Goal: Contribute content: Add original content to the website for others to see

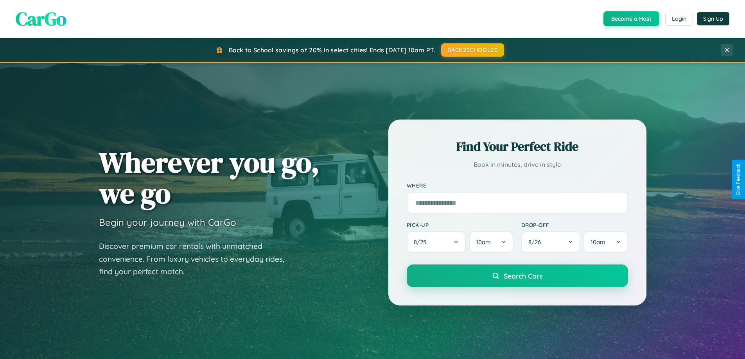
scroll to position [1505, 0]
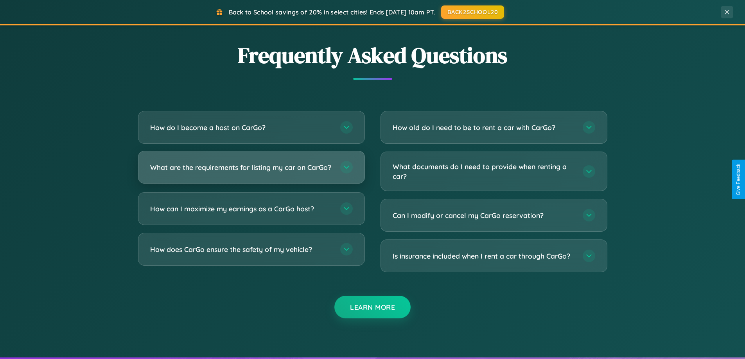
click at [251, 171] on h3 "What are the requirements for listing my car on CarGo?" at bounding box center [241, 168] width 182 height 10
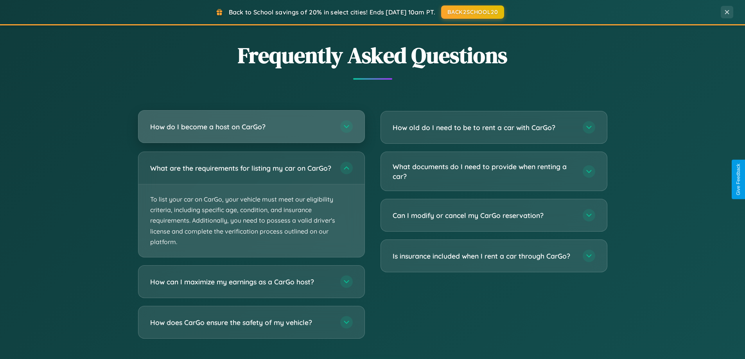
click at [251, 127] on h3 "How do I become a host on CarGo?" at bounding box center [241, 127] width 182 height 10
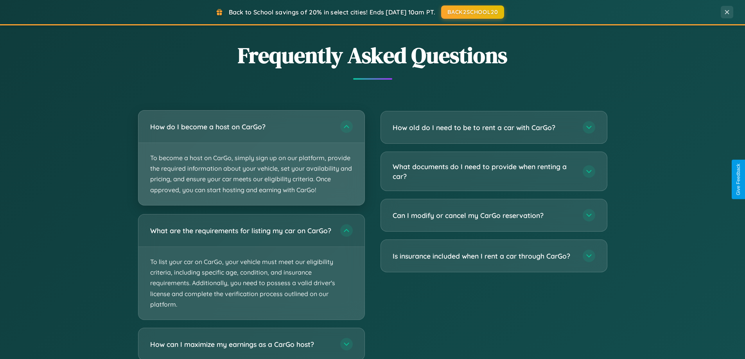
click at [251, 158] on p "To become a host on CarGo, simply sign up on our platform, provide the required…" at bounding box center [251, 174] width 226 height 62
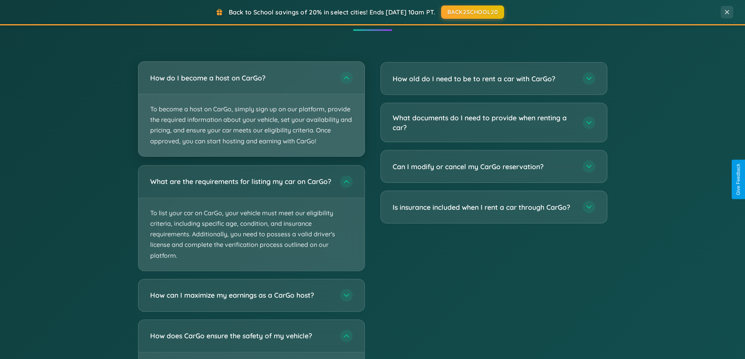
click at [251, 109] on p "To become a host on CarGo, simply sign up on our platform, provide the required…" at bounding box center [251, 125] width 226 height 62
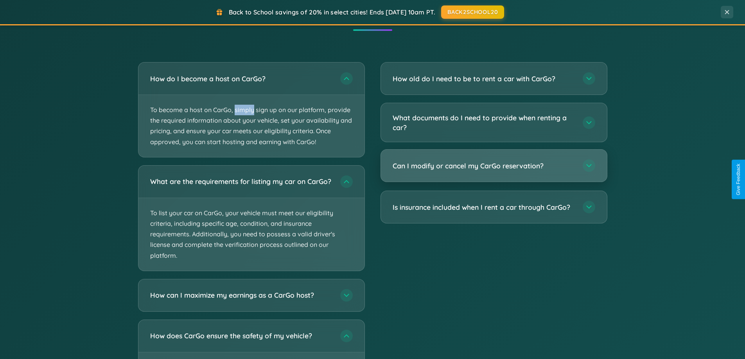
click at [494, 167] on h3 "Can I modify or cancel my CarGo reservation?" at bounding box center [484, 166] width 182 height 10
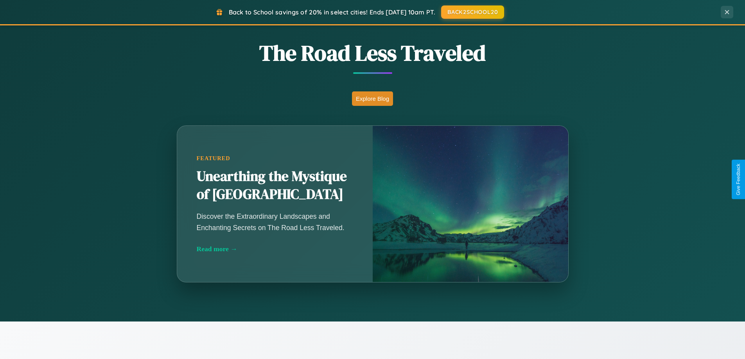
scroll to position [337, 0]
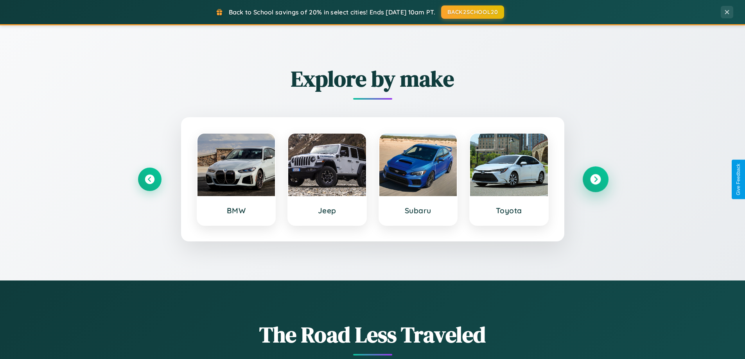
click at [595, 180] on icon at bounding box center [595, 179] width 11 height 11
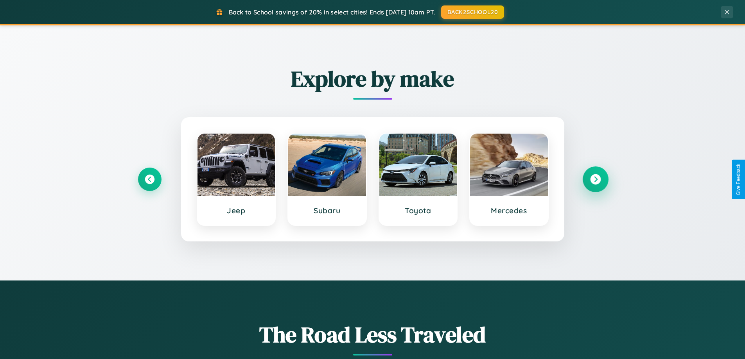
click at [595, 180] on icon at bounding box center [595, 179] width 11 height 11
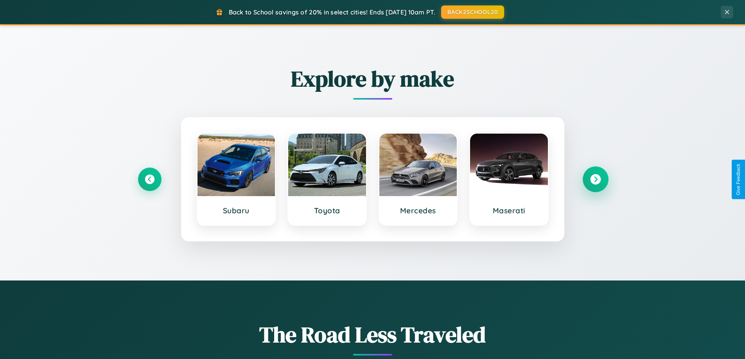
click at [595, 180] on icon at bounding box center [595, 179] width 11 height 11
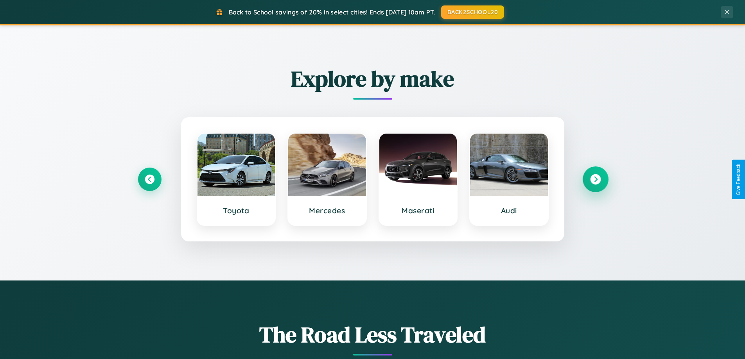
click at [595, 180] on icon at bounding box center [595, 179] width 11 height 11
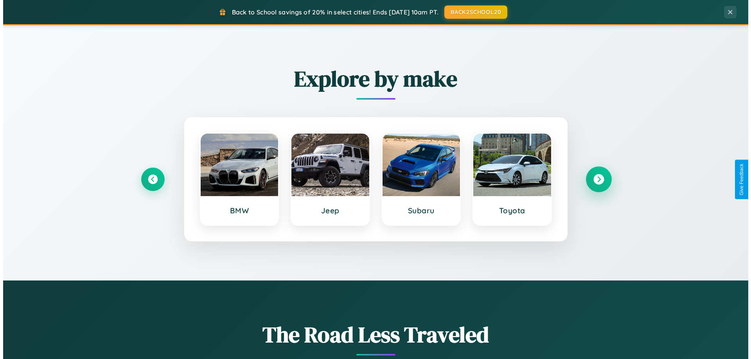
scroll to position [0, 0]
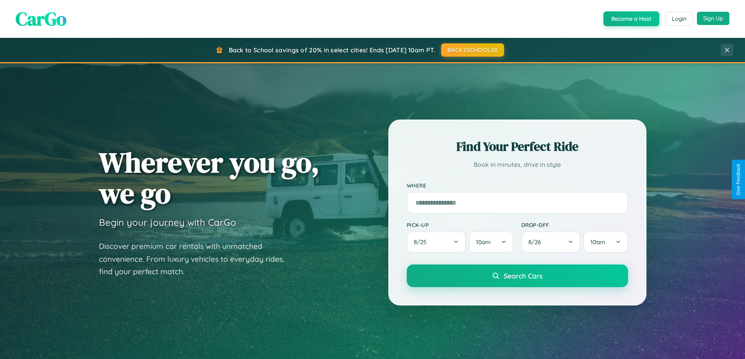
click at [713, 18] on button "Sign Up" at bounding box center [713, 18] width 32 height 13
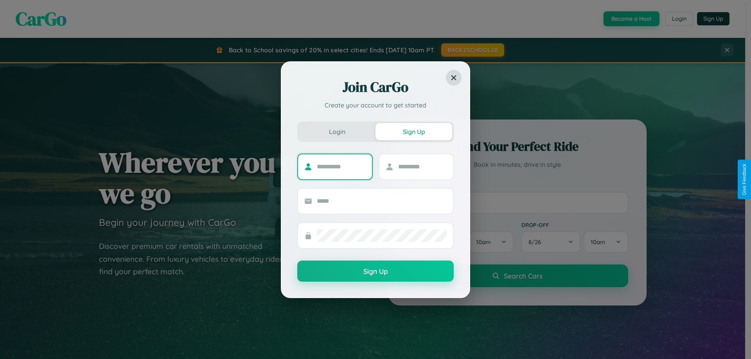
click at [341, 167] on input "text" at bounding box center [341, 167] width 49 height 13
type input "****"
click at [422, 167] on input "text" at bounding box center [422, 167] width 49 height 13
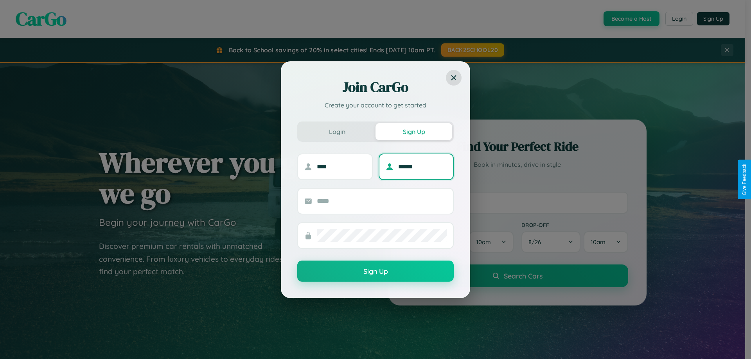
type input "******"
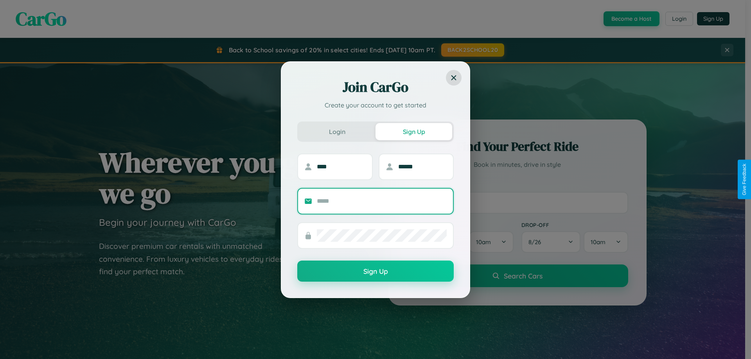
click at [382, 201] on input "text" at bounding box center [382, 201] width 130 height 13
type input "**********"
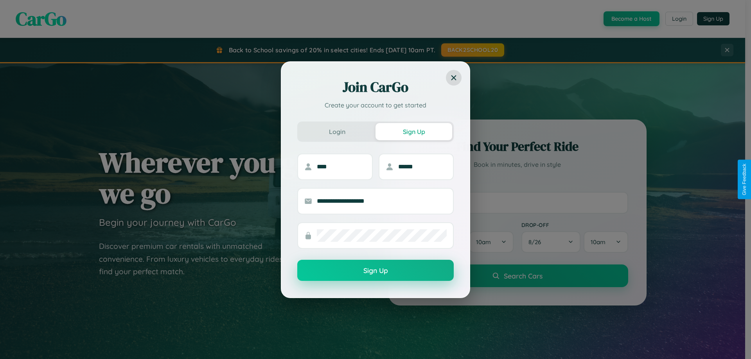
click at [375, 271] on button "Sign Up" at bounding box center [375, 270] width 156 height 21
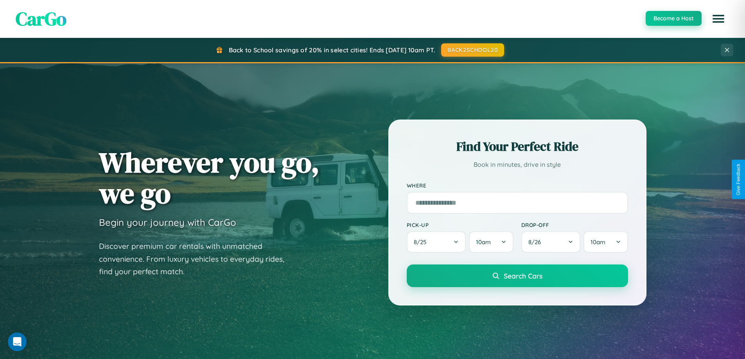
click at [673, 18] on button "Become a Host" at bounding box center [674, 18] width 56 height 15
